Goal: Task Accomplishment & Management: Complete application form

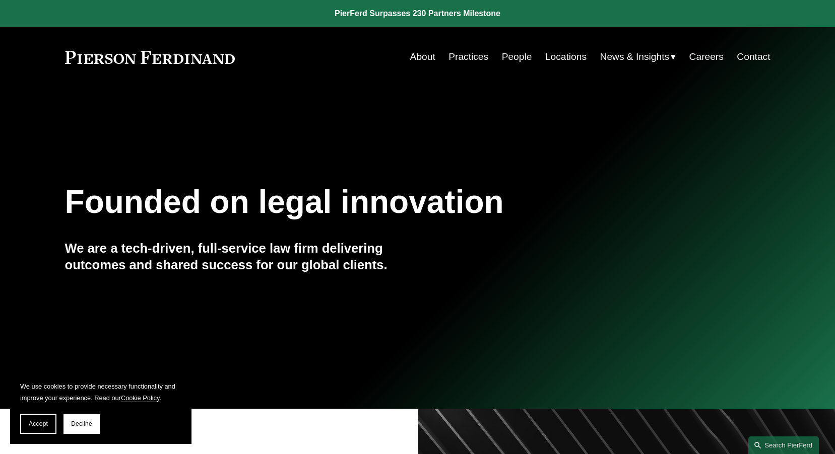
click at [421, 53] on link "About" at bounding box center [422, 56] width 25 height 19
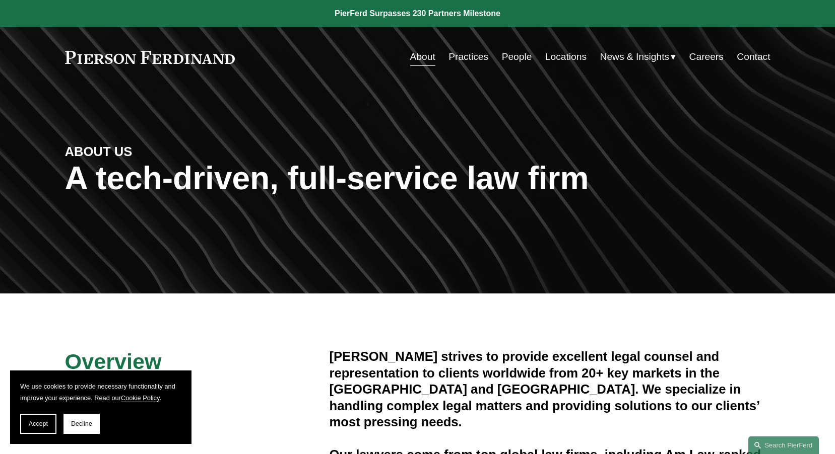
click at [471, 58] on link "Practices" at bounding box center [468, 56] width 40 height 19
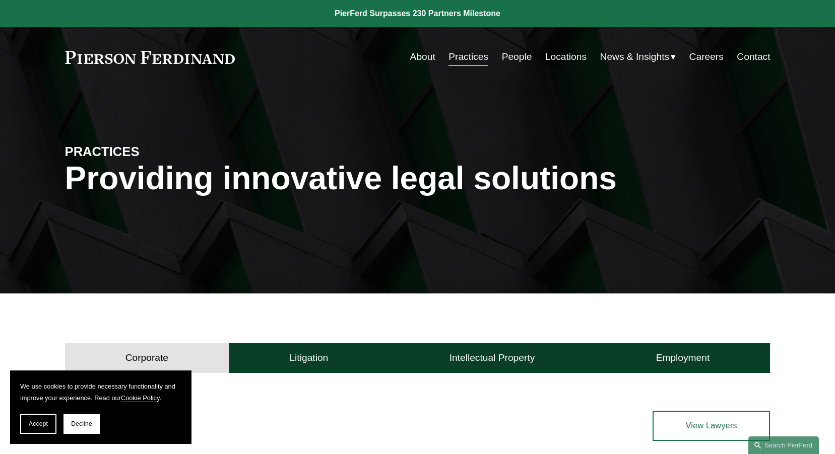
click at [708, 55] on link "Careers" at bounding box center [706, 56] width 34 height 19
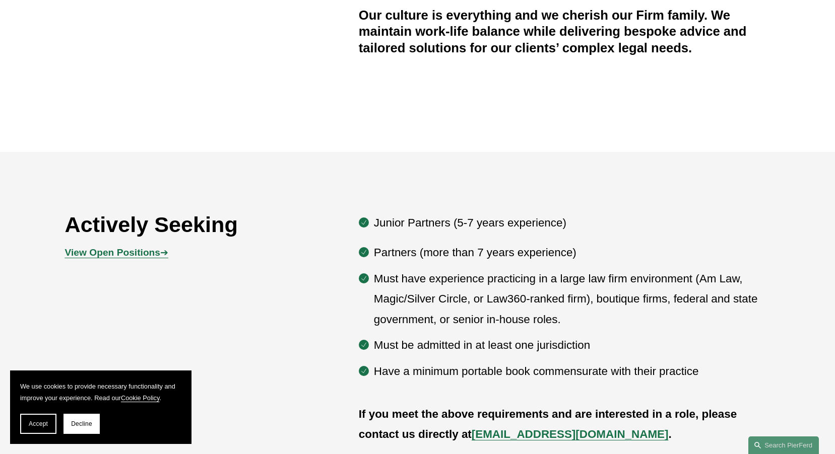
scroll to position [504, 0]
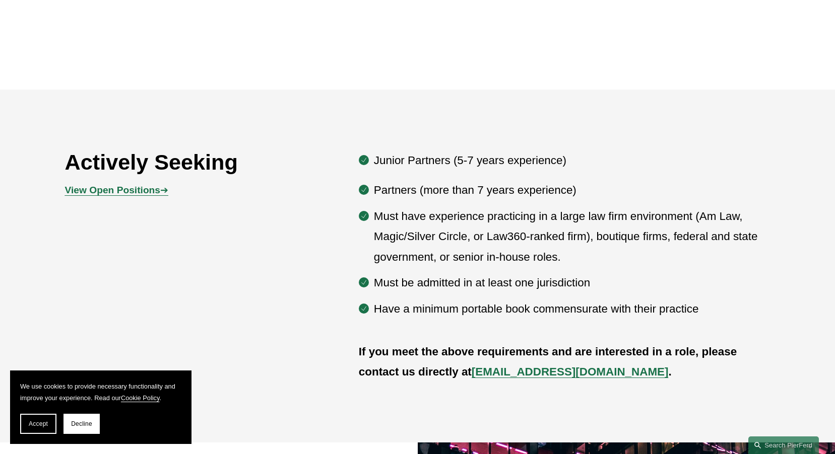
click at [157, 195] on strong "View Open Positions" at bounding box center [112, 190] width 95 height 11
